Goal: Check status: Check status

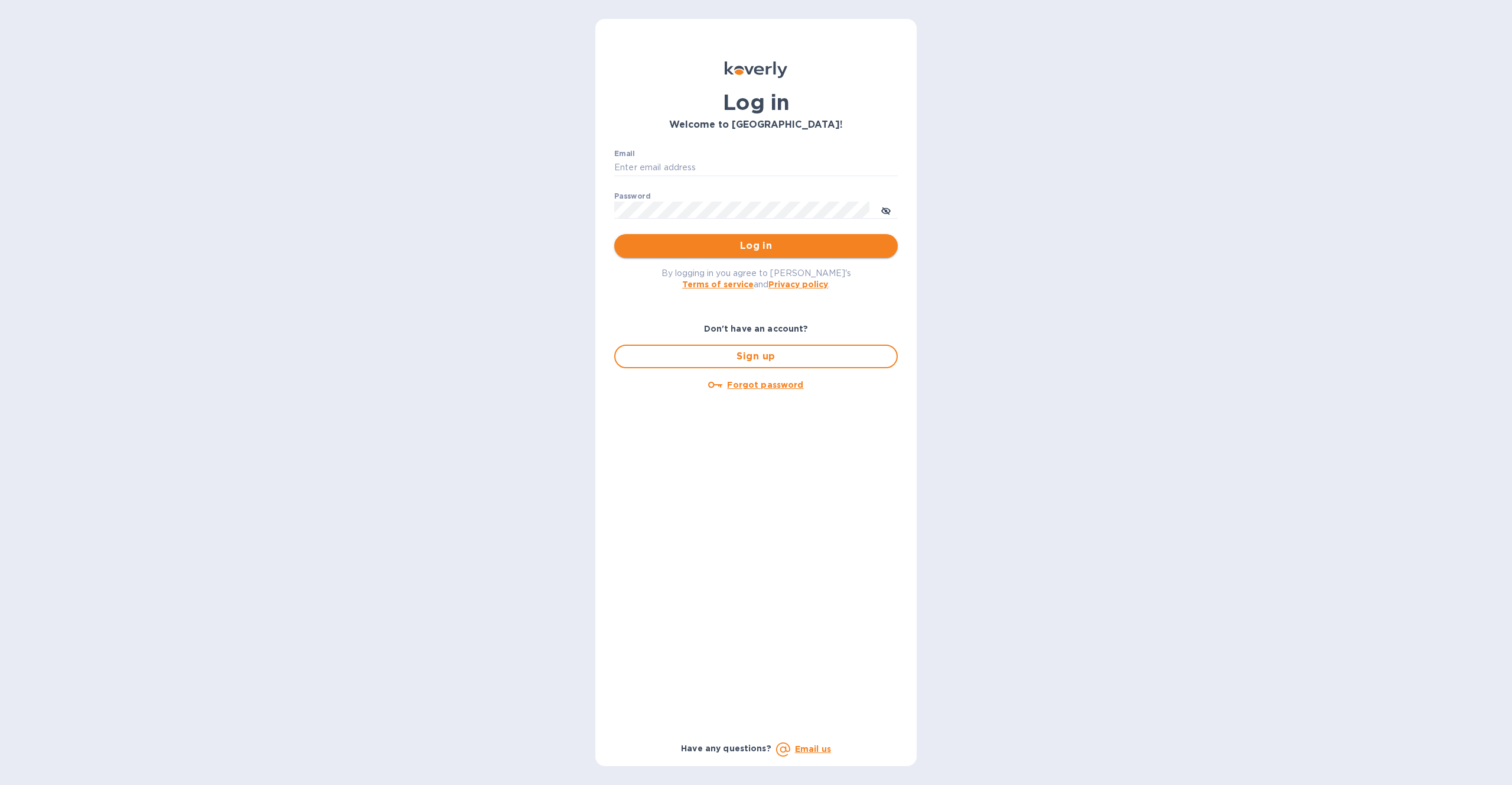
type input "[EMAIL_ADDRESS][DOMAIN_NAME]"
click at [779, 253] on span "Log in" at bounding box center [756, 246] width 265 height 15
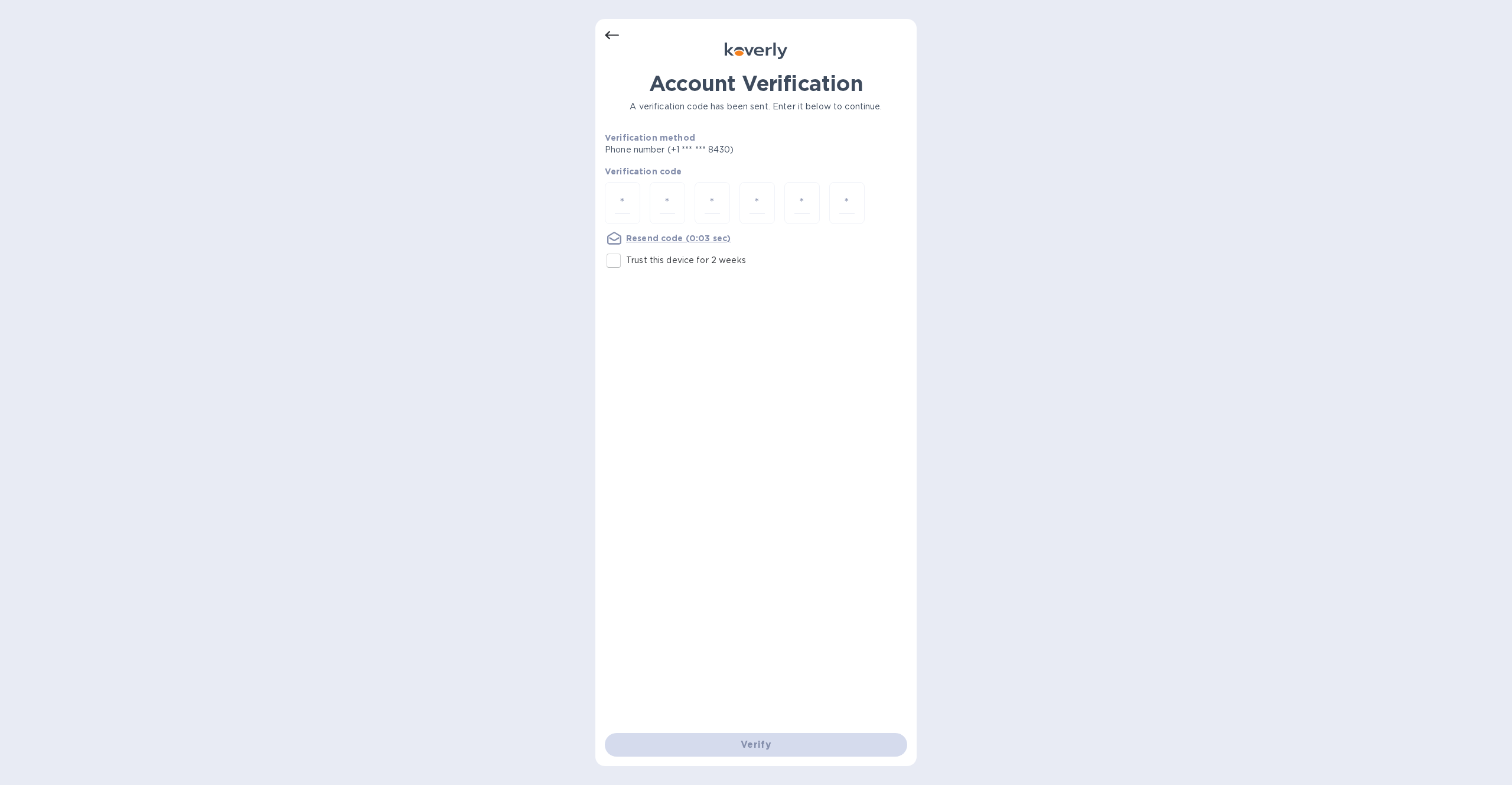
click at [740, 57] on icon at bounding box center [756, 51] width 62 height 17
click at [620, 213] on input "number" at bounding box center [623, 203] width 16 height 21
type input "6"
type input "0"
type input "9"
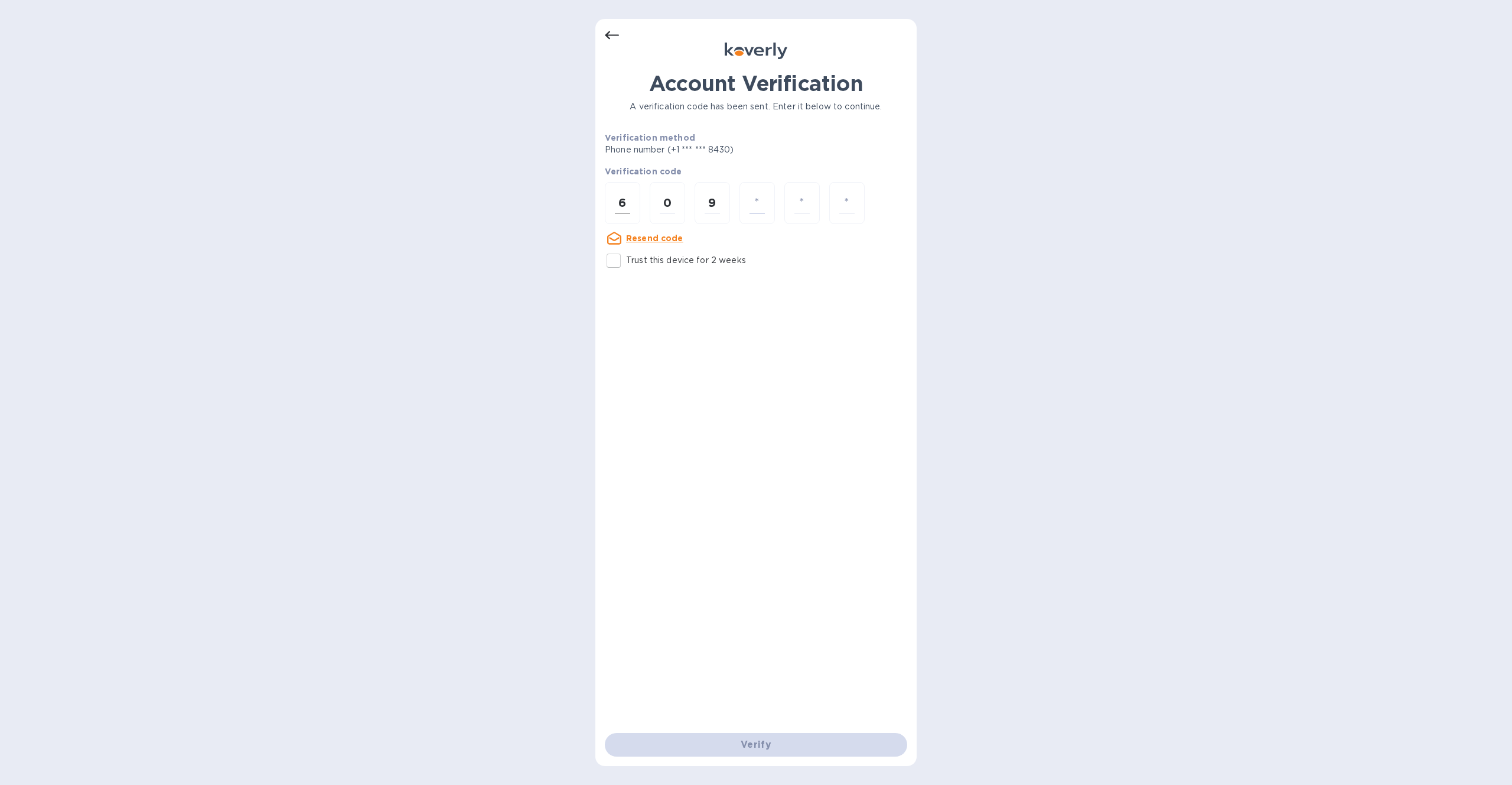
type input "9"
type input "5"
type input "2"
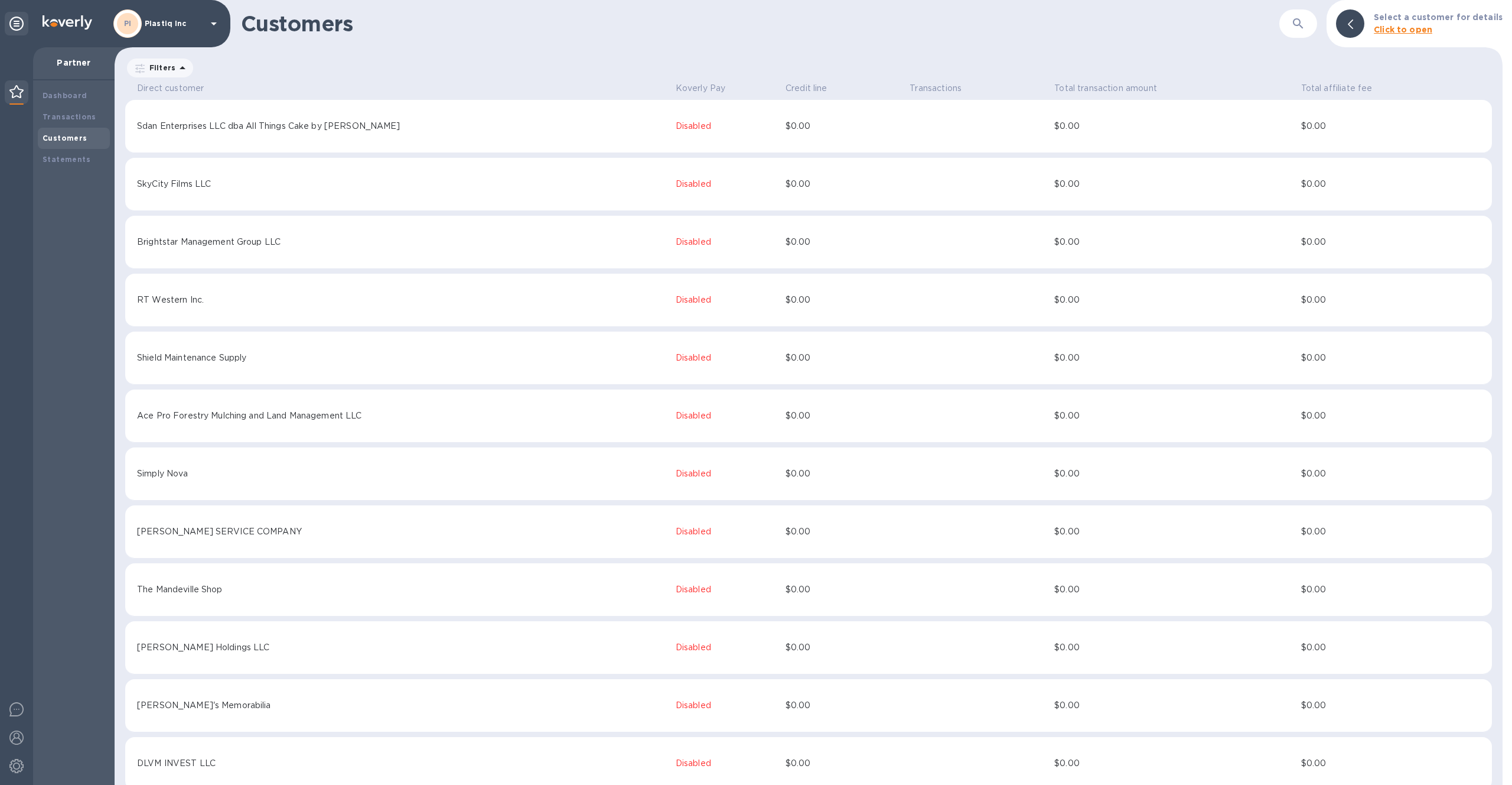
scroll to position [1, 0]
click at [1312, 25] on button "button" at bounding box center [1299, 23] width 28 height 28
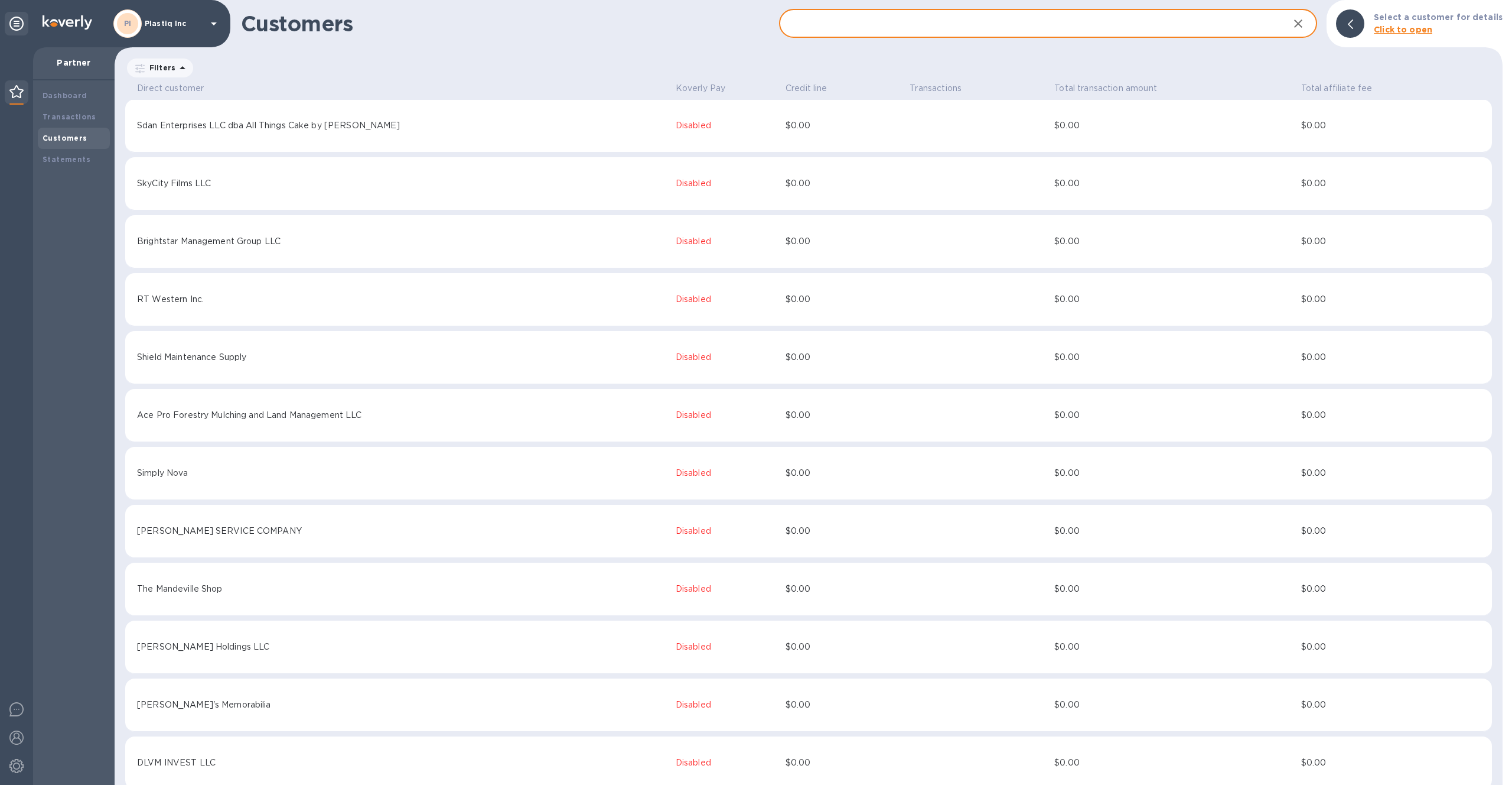
click at [1162, 25] on input "text" at bounding box center [1028, 24] width 500 height 29
paste input "Interpradent LLC"
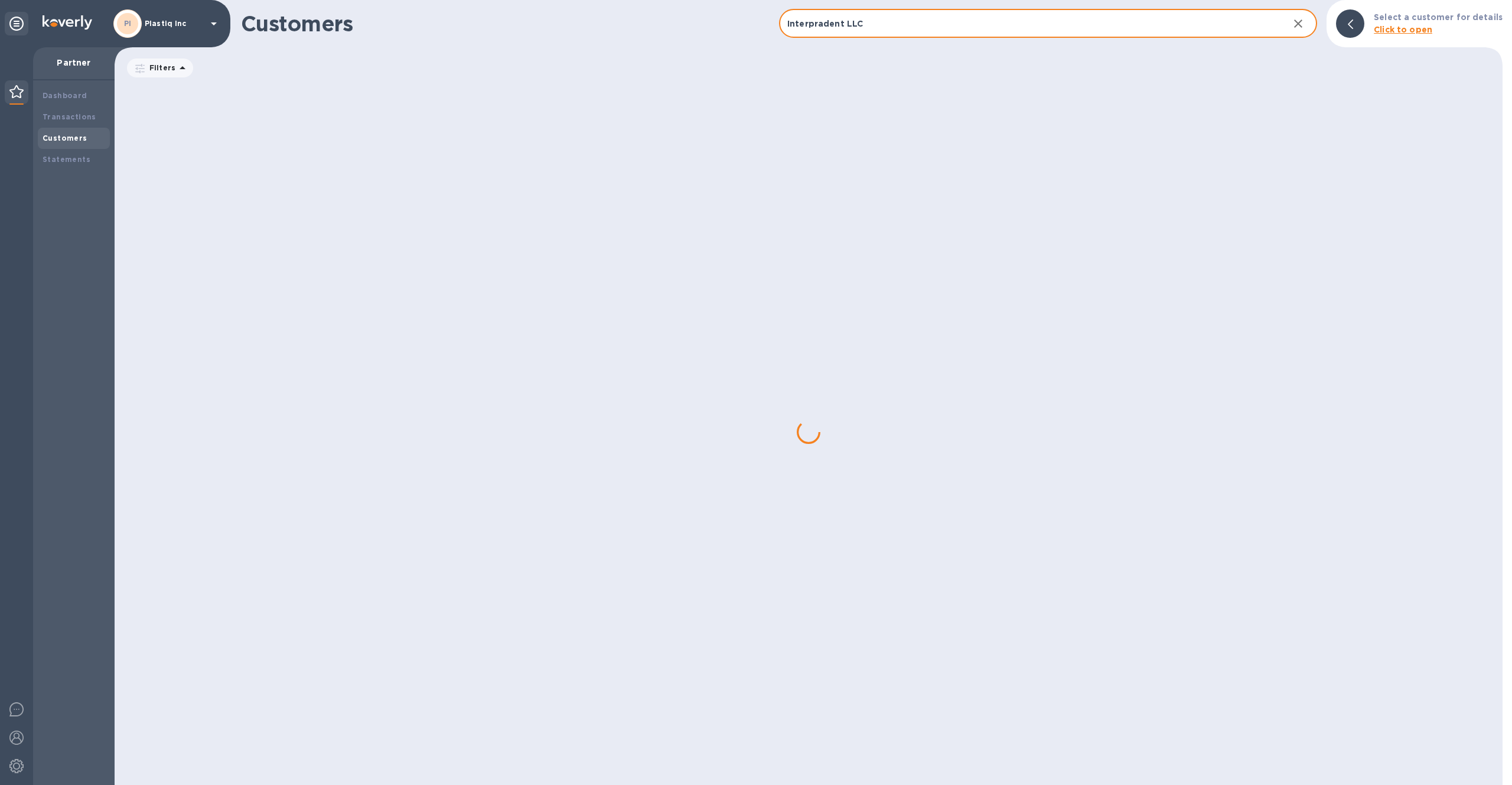
scroll to position [0, 0]
type input "Interpradent LLC"
click at [1059, 110] on div "Direct customer Koverly Pay Credit line Transactions Total transaction amount T…" at bounding box center [808, 108] width 1367 height 59
click at [1302, 21] on icon "button" at bounding box center [1299, 23] width 8 height 8
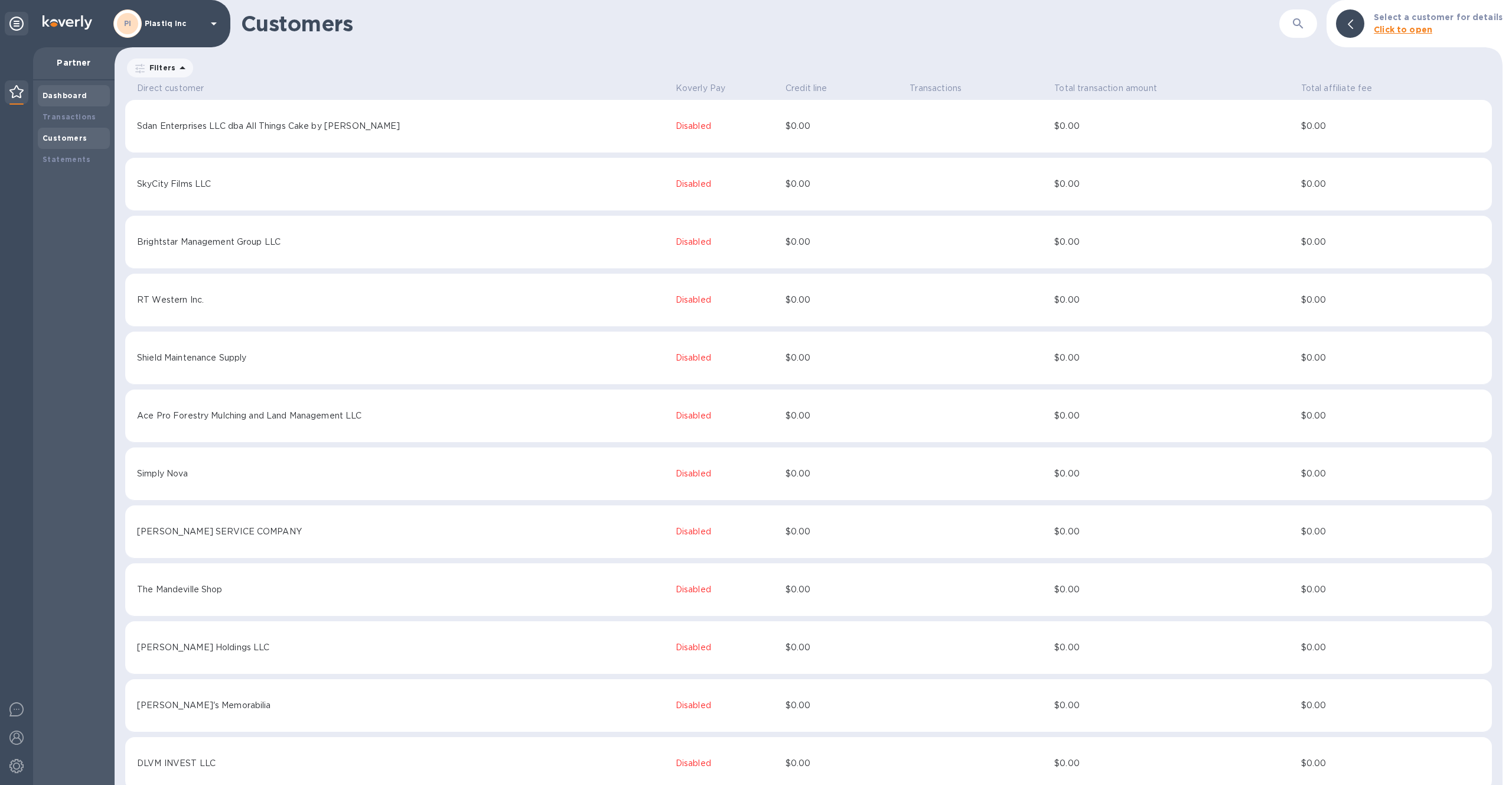
click at [86, 96] on div "Dashboard" at bounding box center [74, 96] width 62 height 12
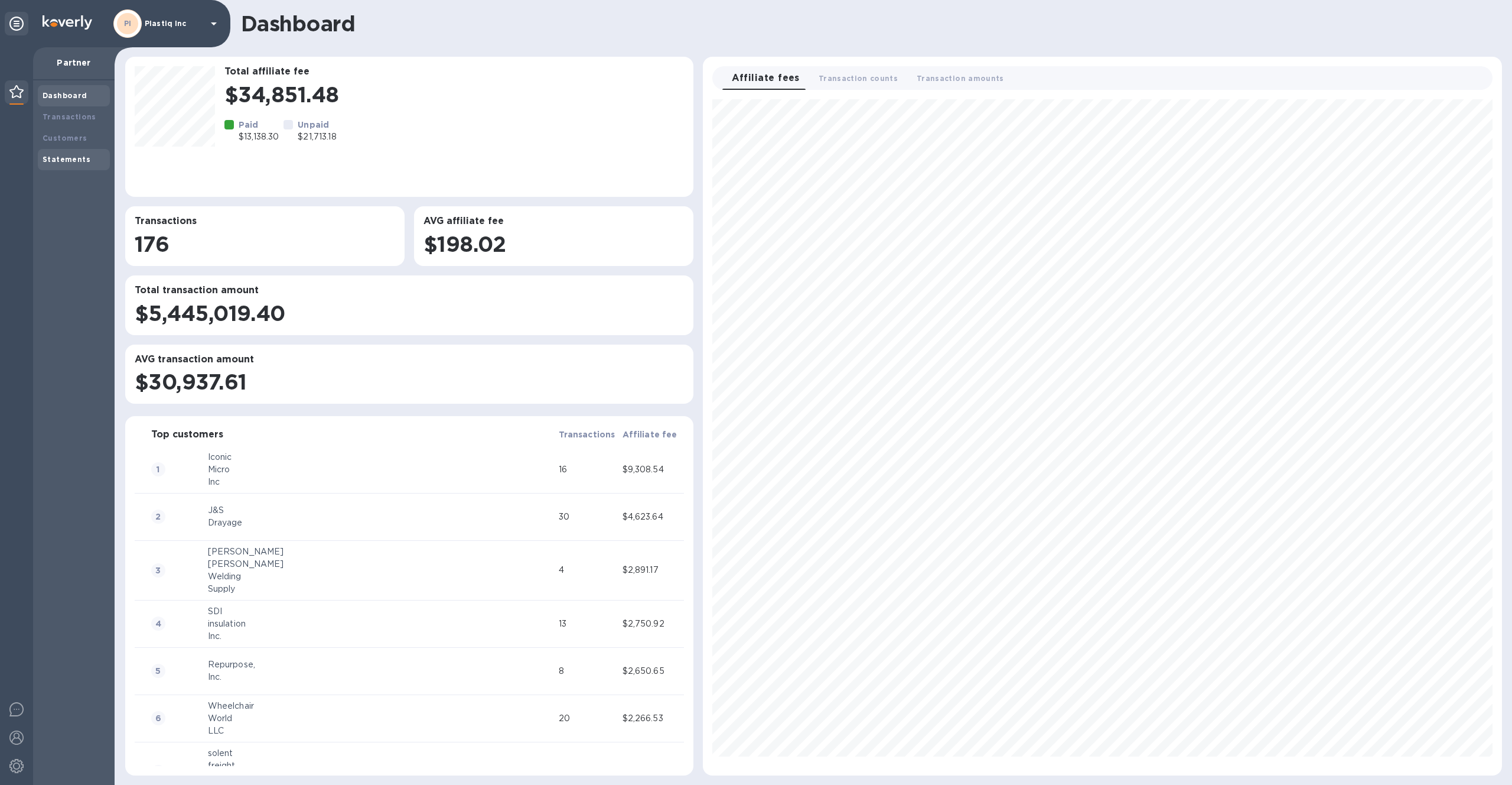
scroll to position [667, 790]
click at [82, 137] on b "Customers" at bounding box center [65, 137] width 45 height 9
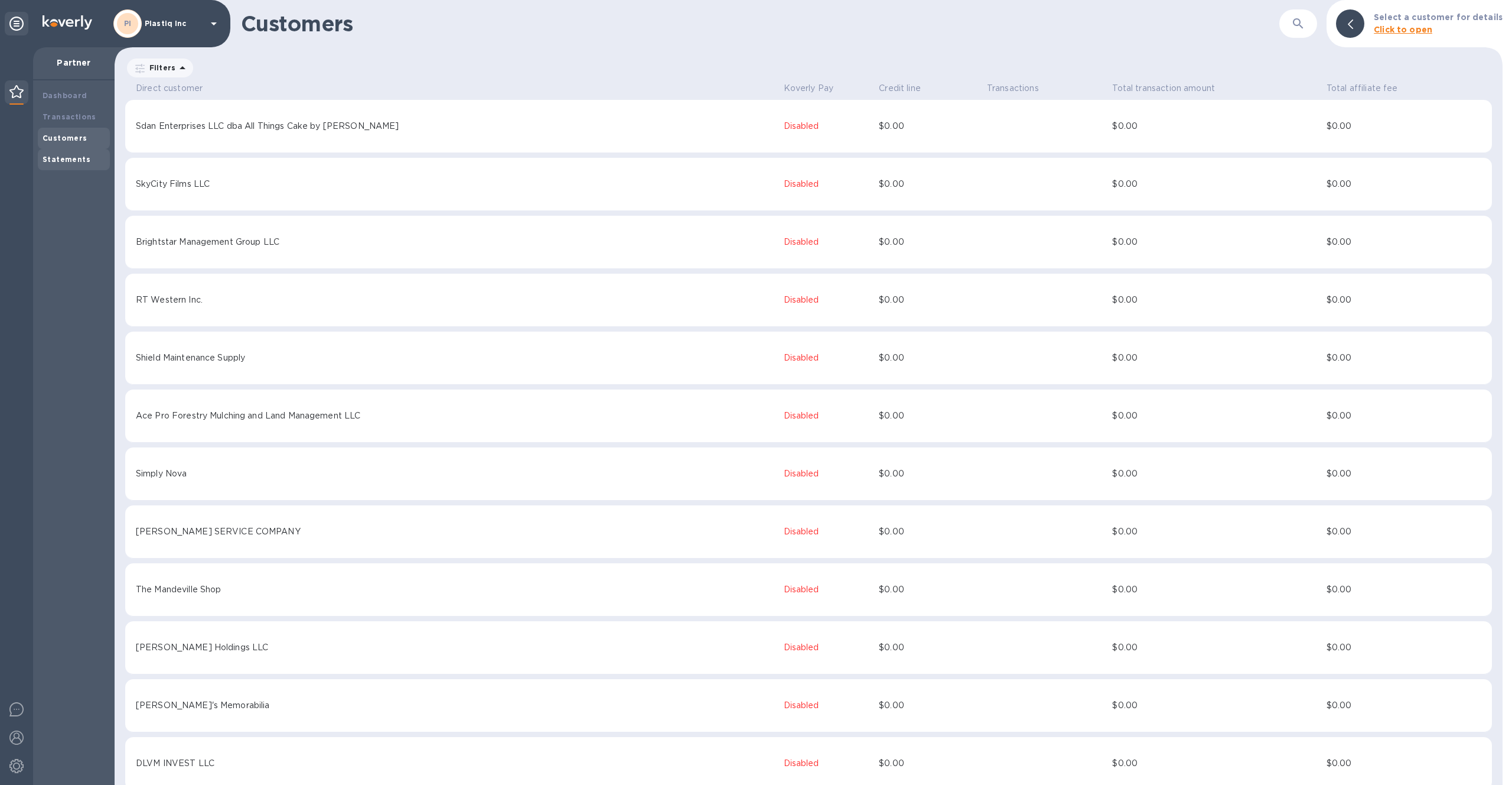
click at [71, 160] on b "Statements" at bounding box center [66, 159] width 48 height 9
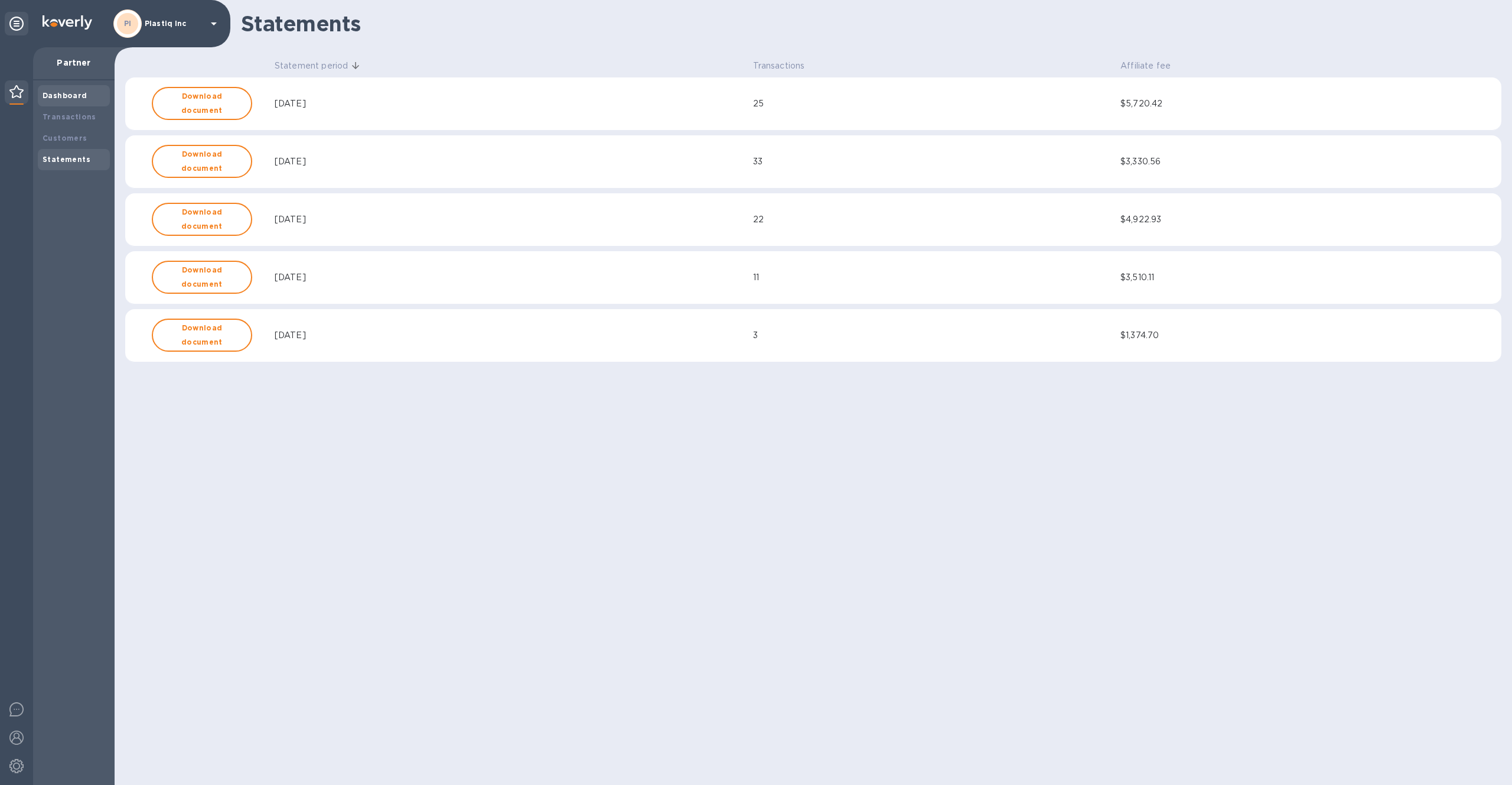
click at [59, 99] on b "Dashboard" at bounding box center [65, 95] width 45 height 9
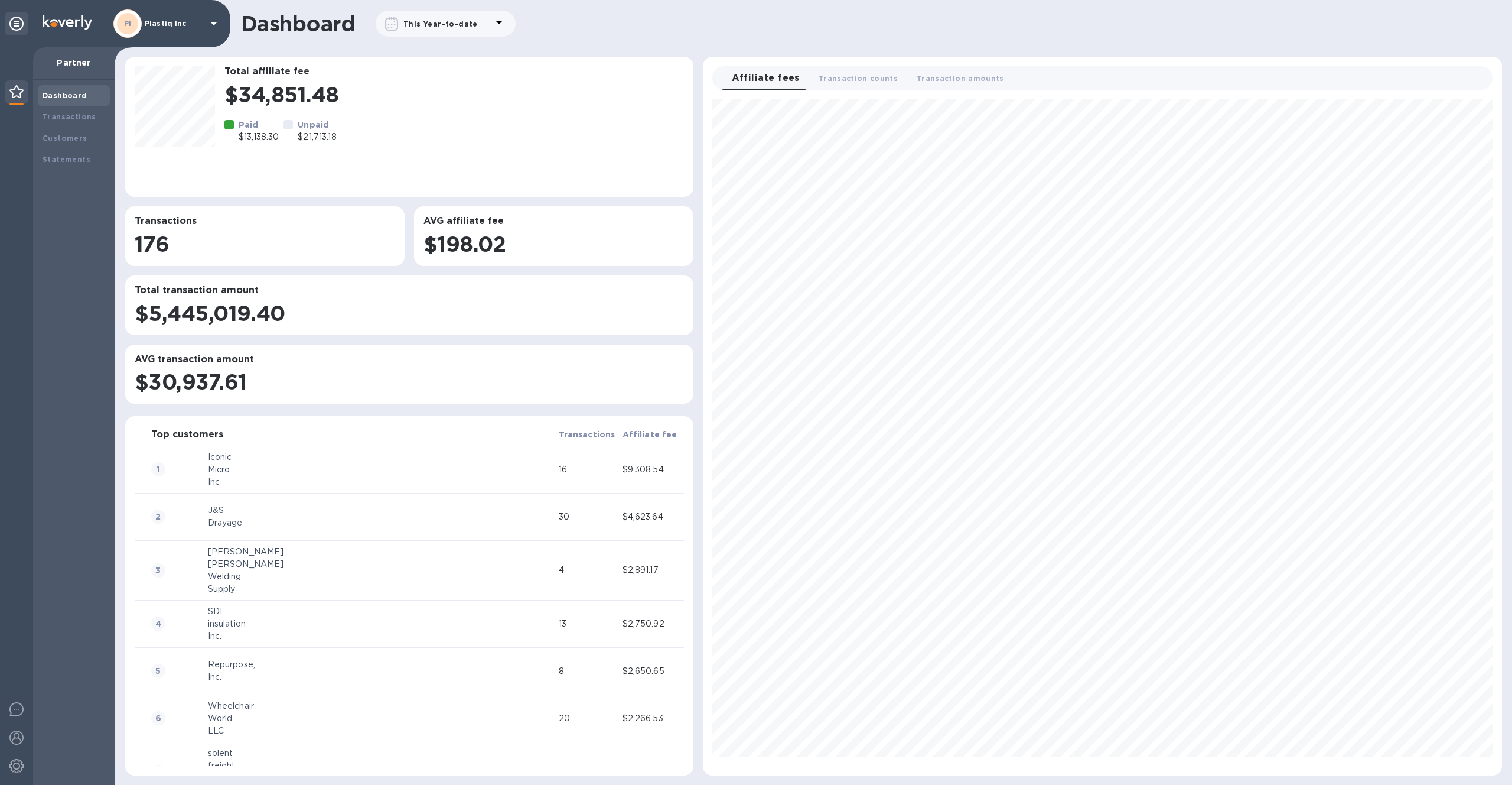
scroll to position [667, 790]
click at [58, 115] on b "Transactions" at bounding box center [69, 116] width 54 height 9
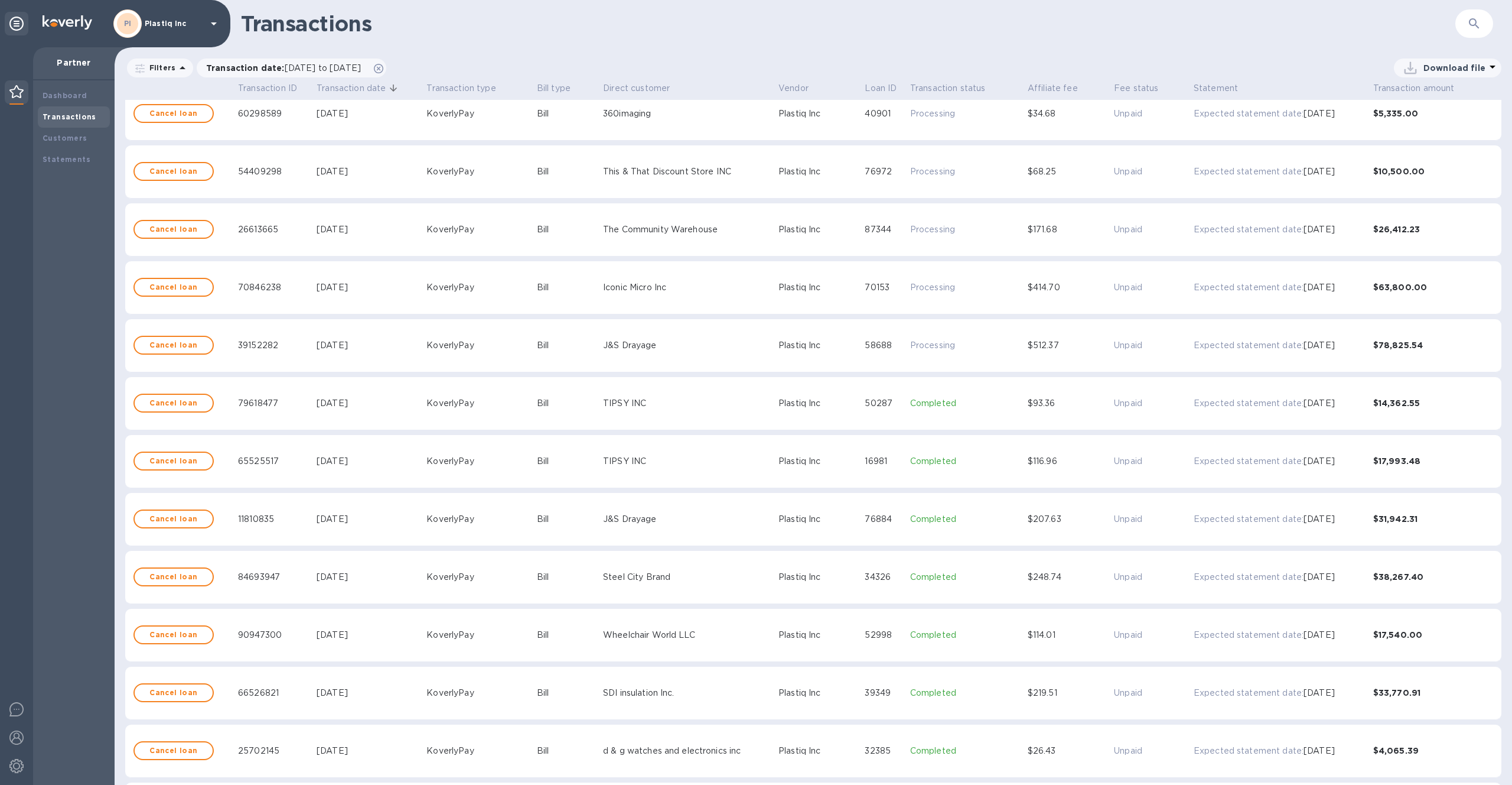
scroll to position [20, 0]
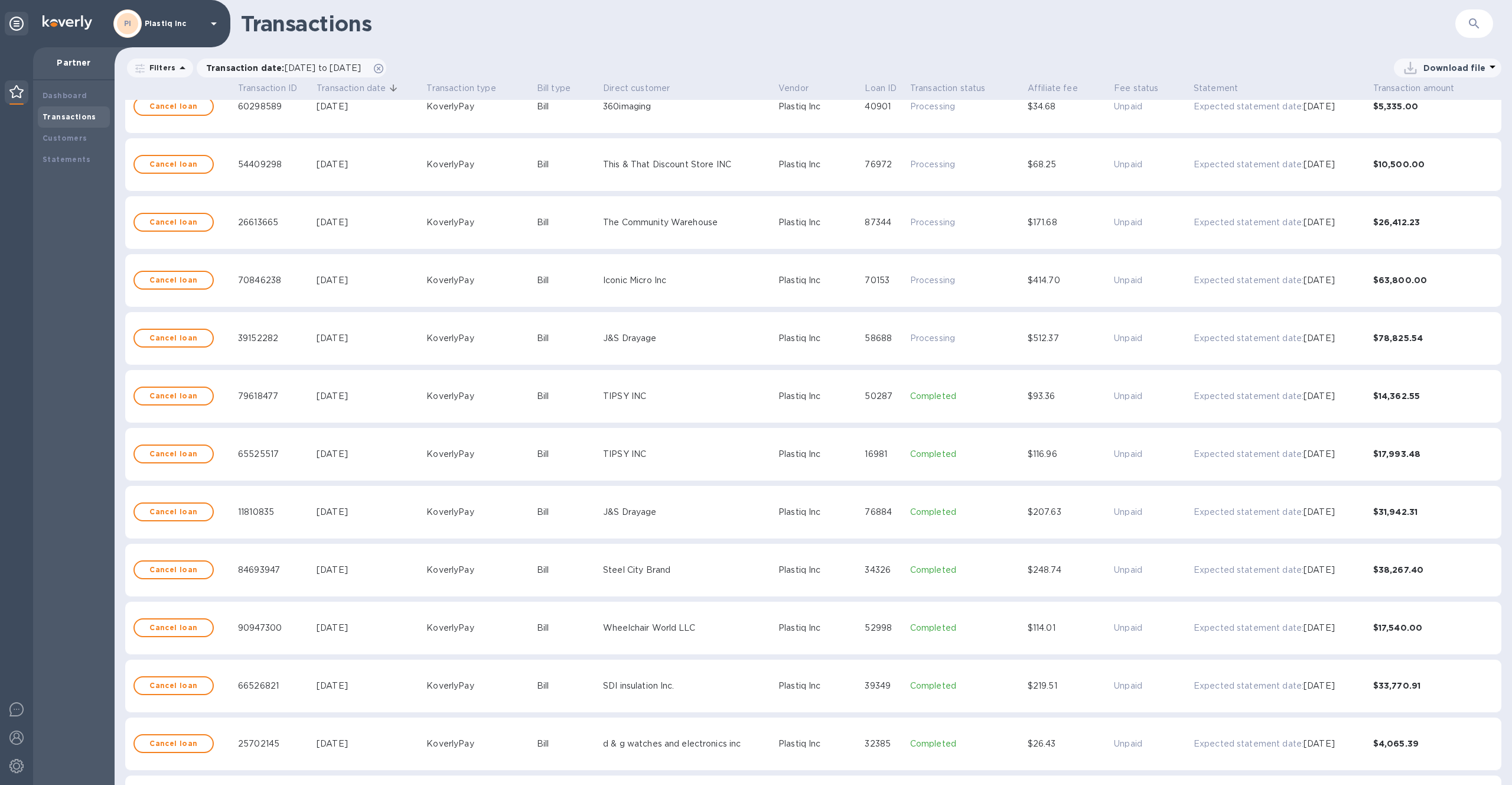
click at [1468, 26] on icon "button" at bounding box center [1474, 23] width 15 height 15
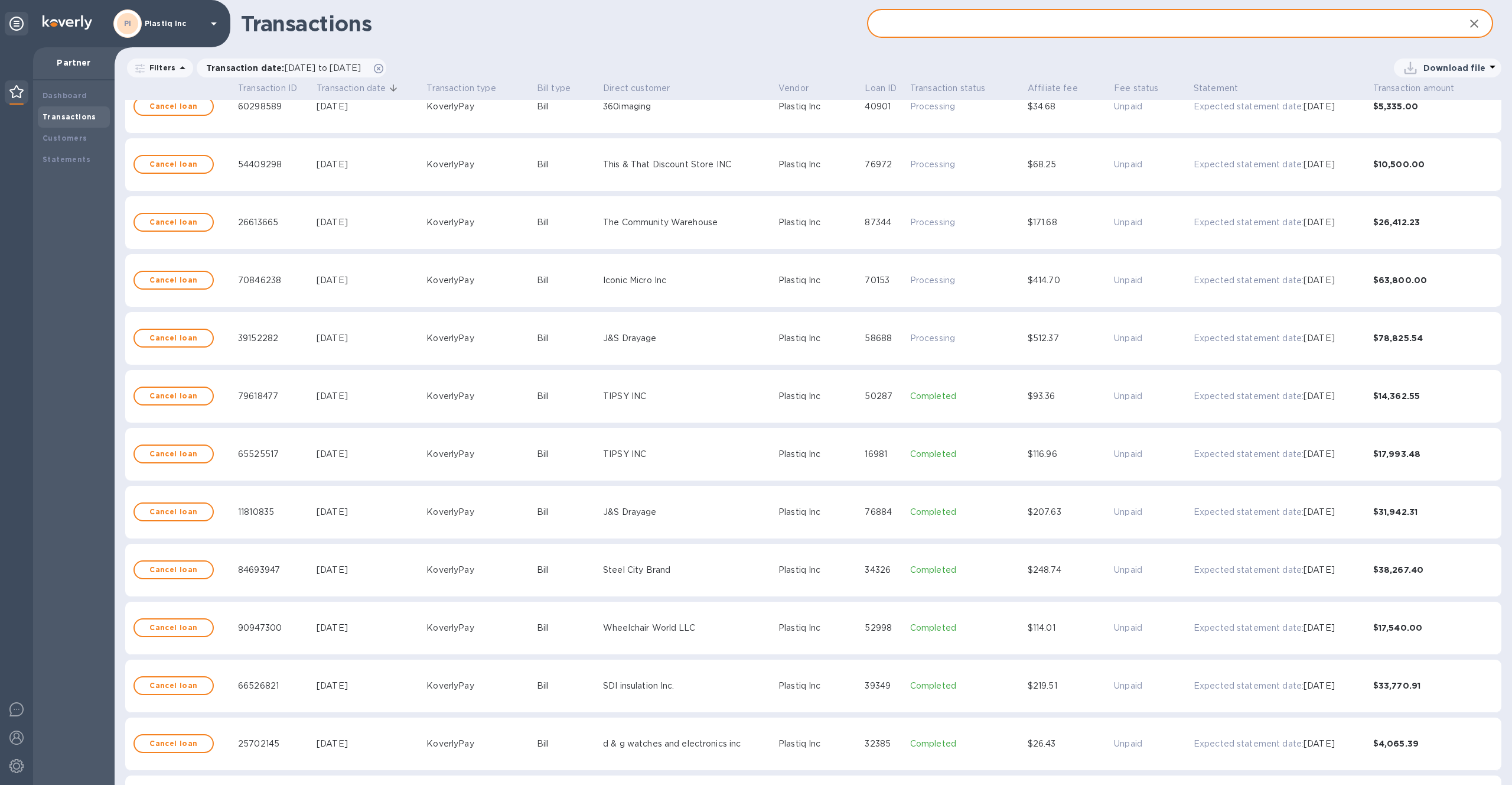
paste input "3dff68ea-f129-43e2-b2ce-330e0885dea4"
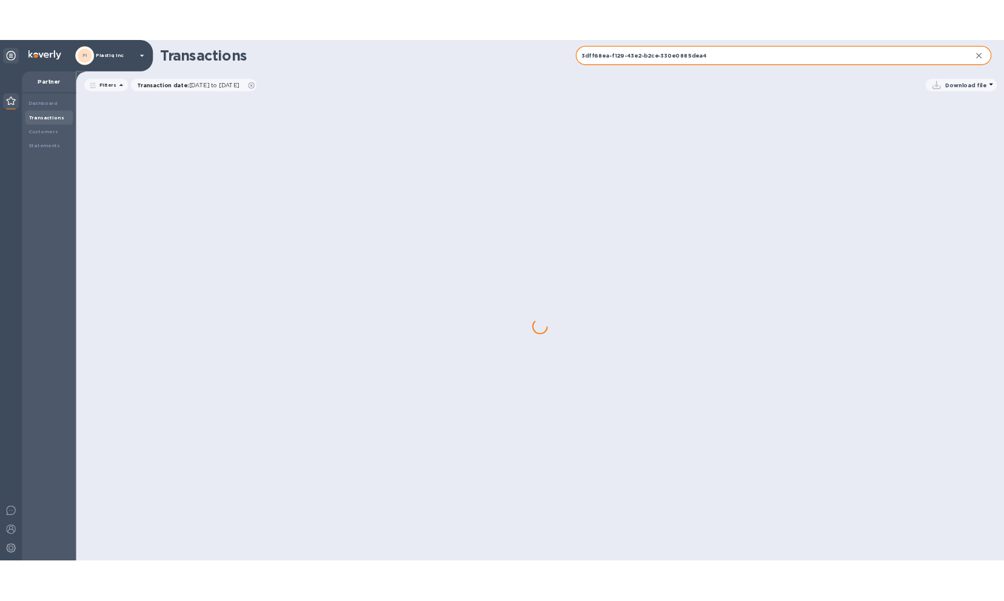
scroll to position [0, 0]
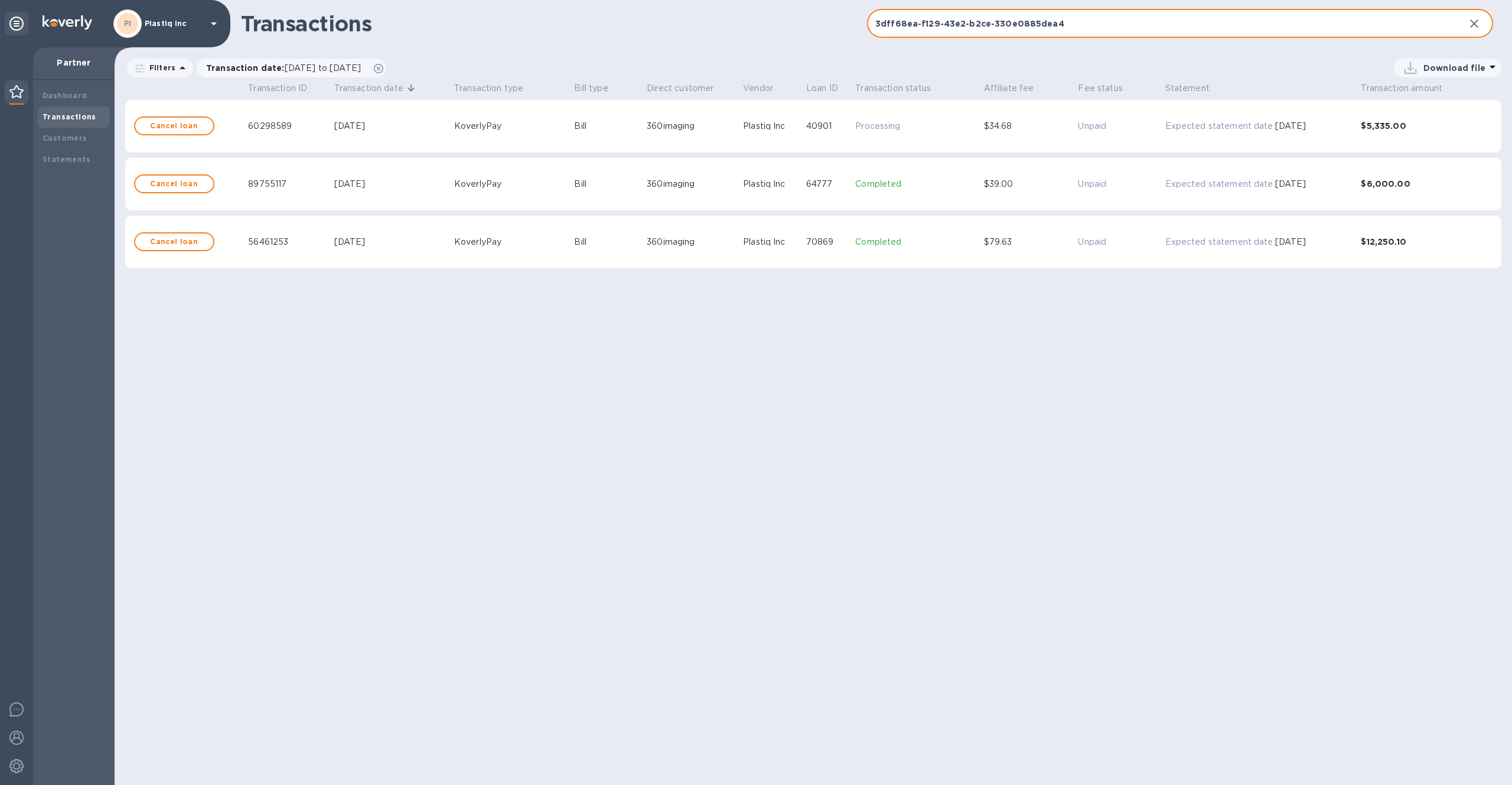
type input "3dff68ea-f129-43e2-b2ce-330e0885dea4"
click at [1183, 130] on p "Expected statement date:" at bounding box center [1221, 126] width 110 height 13
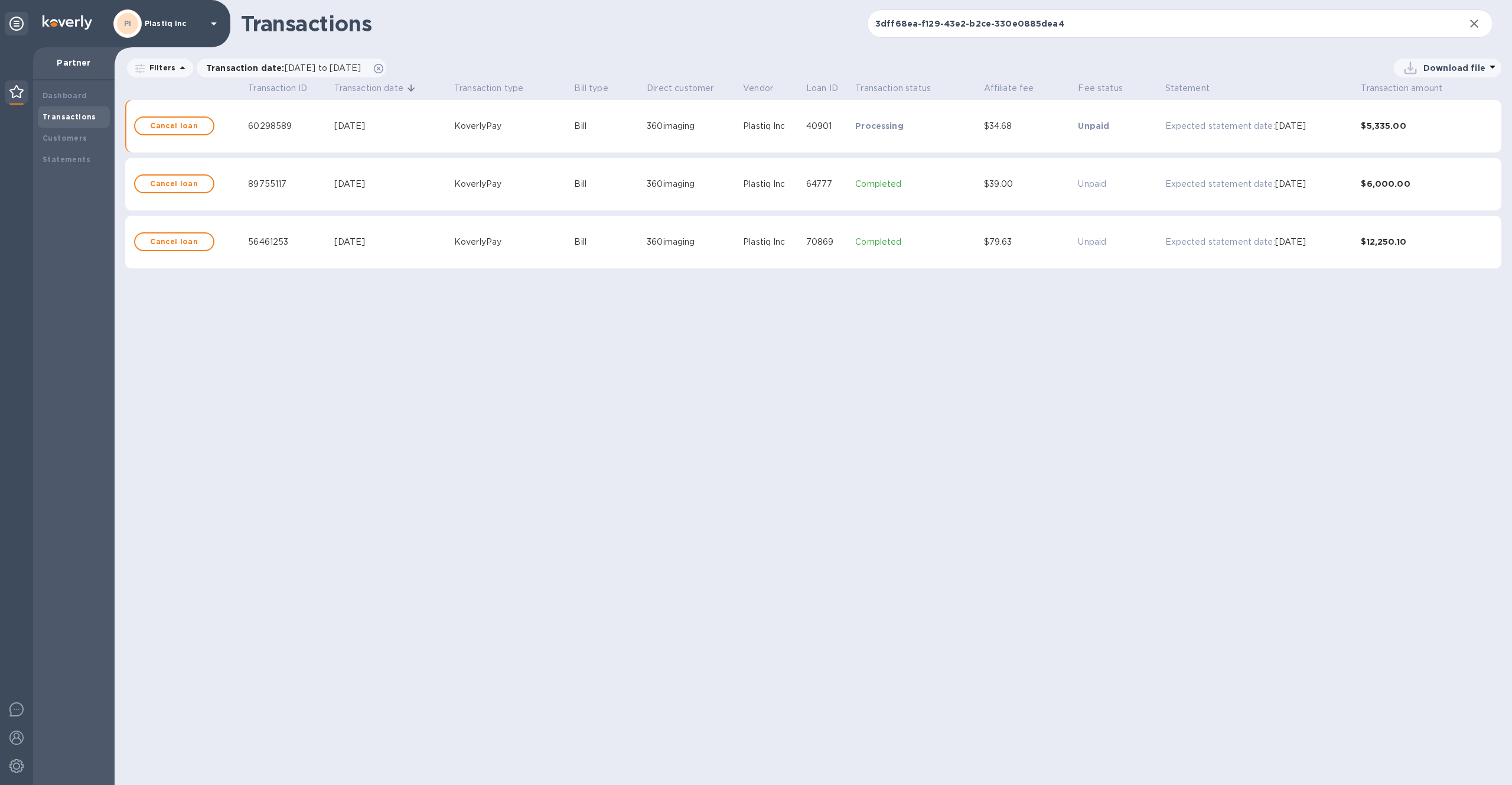
click at [1104, 131] on p "Unpaid" at bounding box center [1119, 126] width 82 height 12
click at [1200, 128] on p "Expected statement date:" at bounding box center [1221, 126] width 110 height 13
click at [1200, 127] on p "Expected statement date:" at bounding box center [1221, 126] width 110 height 13
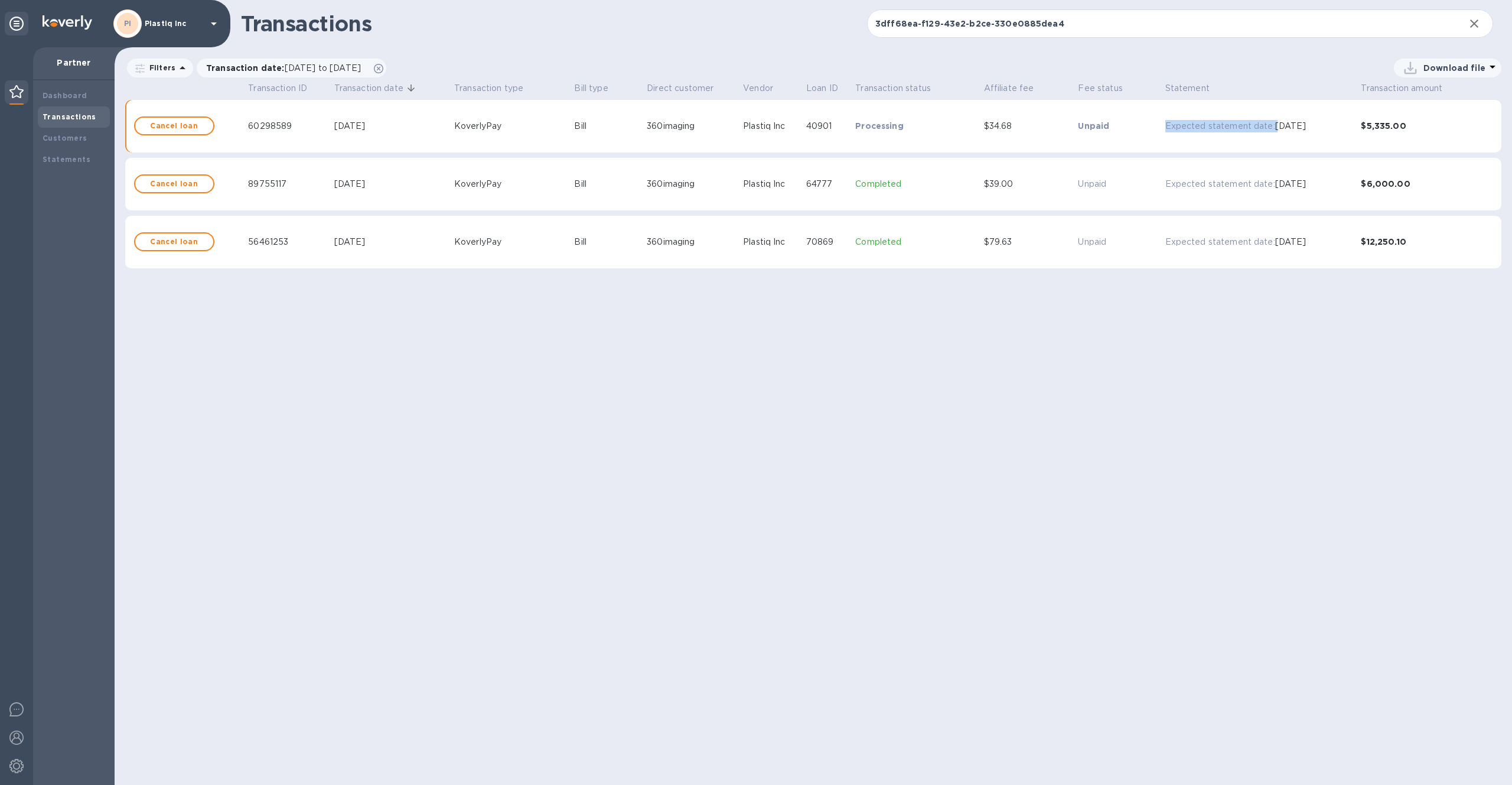
click at [1200, 127] on p "Expected statement date:" at bounding box center [1221, 126] width 110 height 13
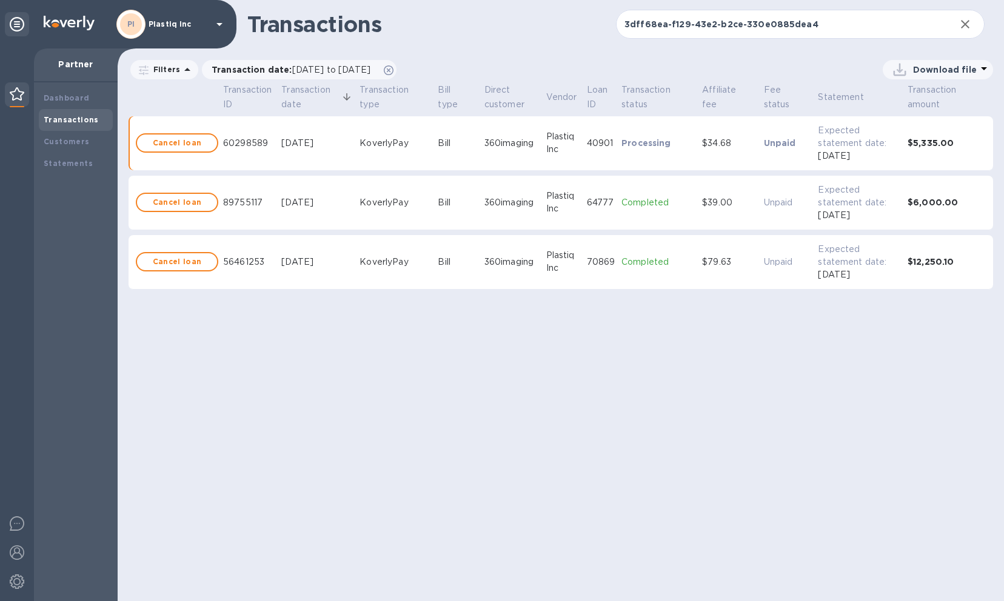
click at [697, 146] on p "Processing" at bounding box center [659, 143] width 76 height 12
click at [273, 147] on div "60298589" at bounding box center [249, 143] width 53 height 13
click at [286, 147] on div "Aug 21, 2025" at bounding box center [317, 143] width 73 height 13
